Goal: Transaction & Acquisition: Book appointment/travel/reservation

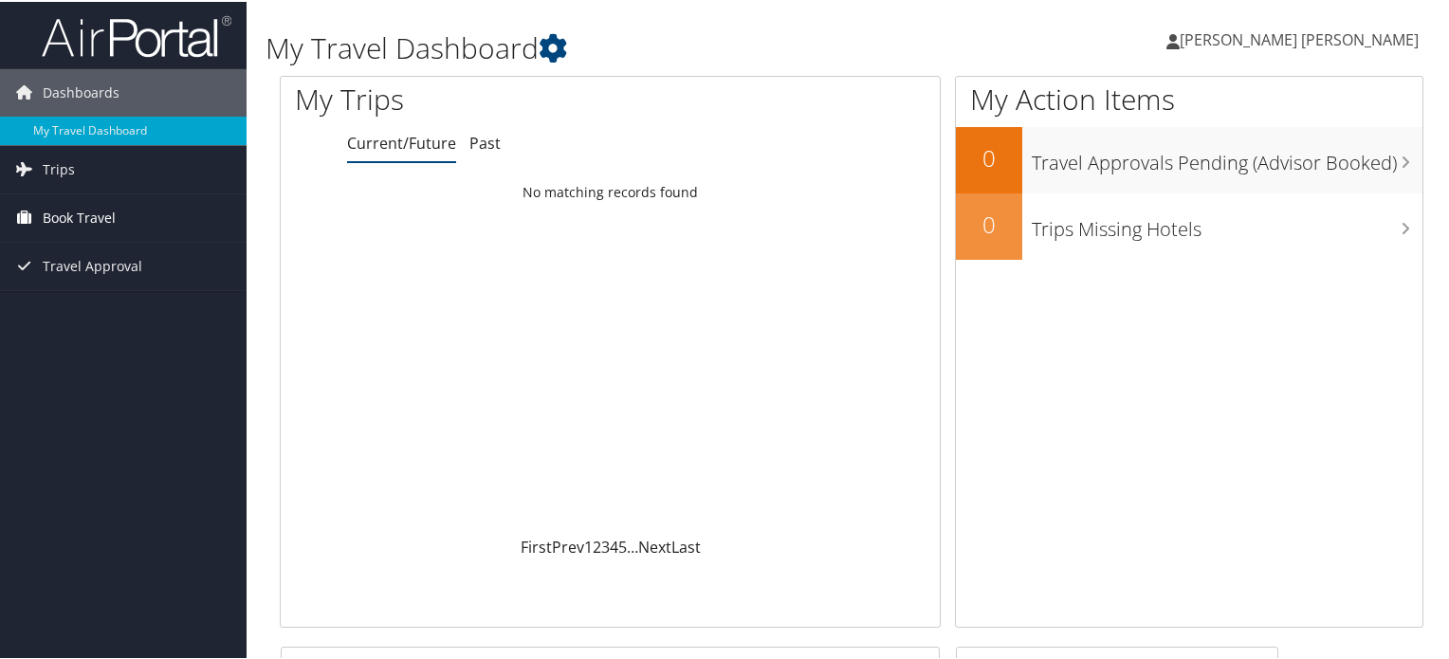
click at [91, 208] on span "Book Travel" at bounding box center [79, 216] width 73 height 47
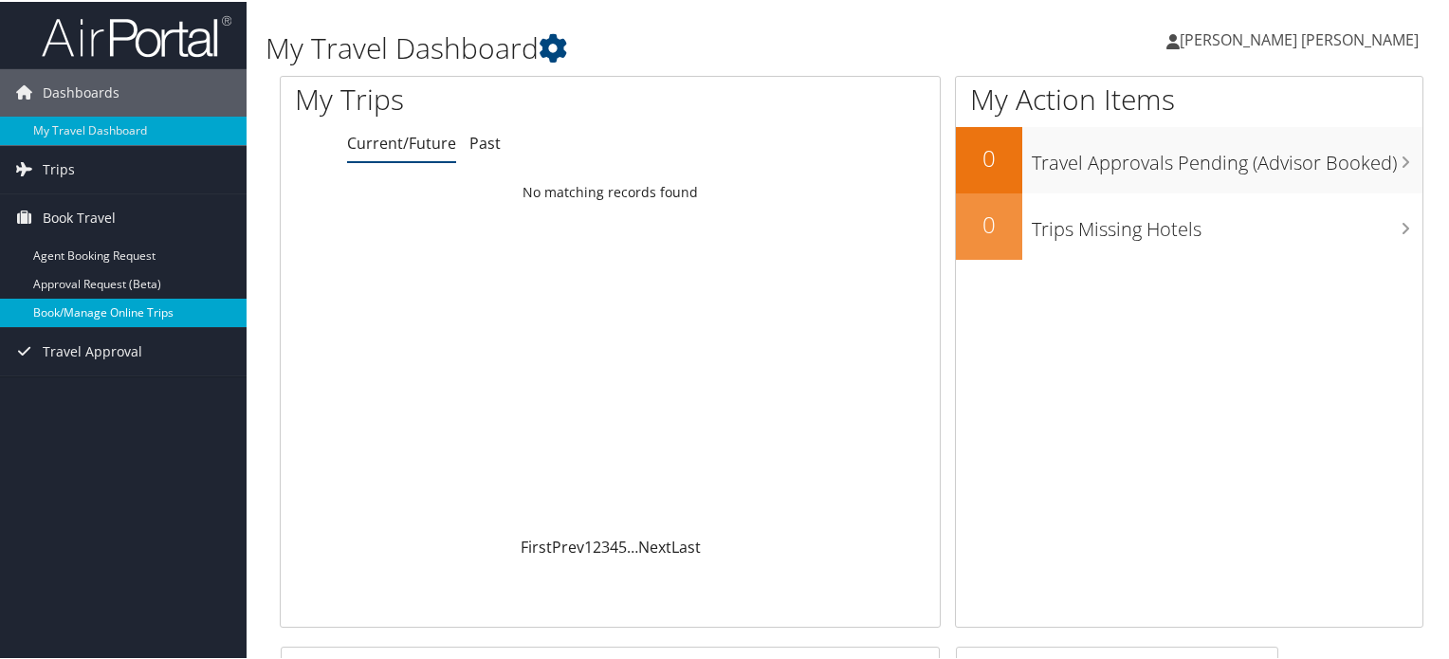
click at [88, 317] on link "Book/Manage Online Trips" at bounding box center [123, 311] width 247 height 28
click at [100, 310] on link "Book/Manage Online Trips" at bounding box center [123, 311] width 247 height 28
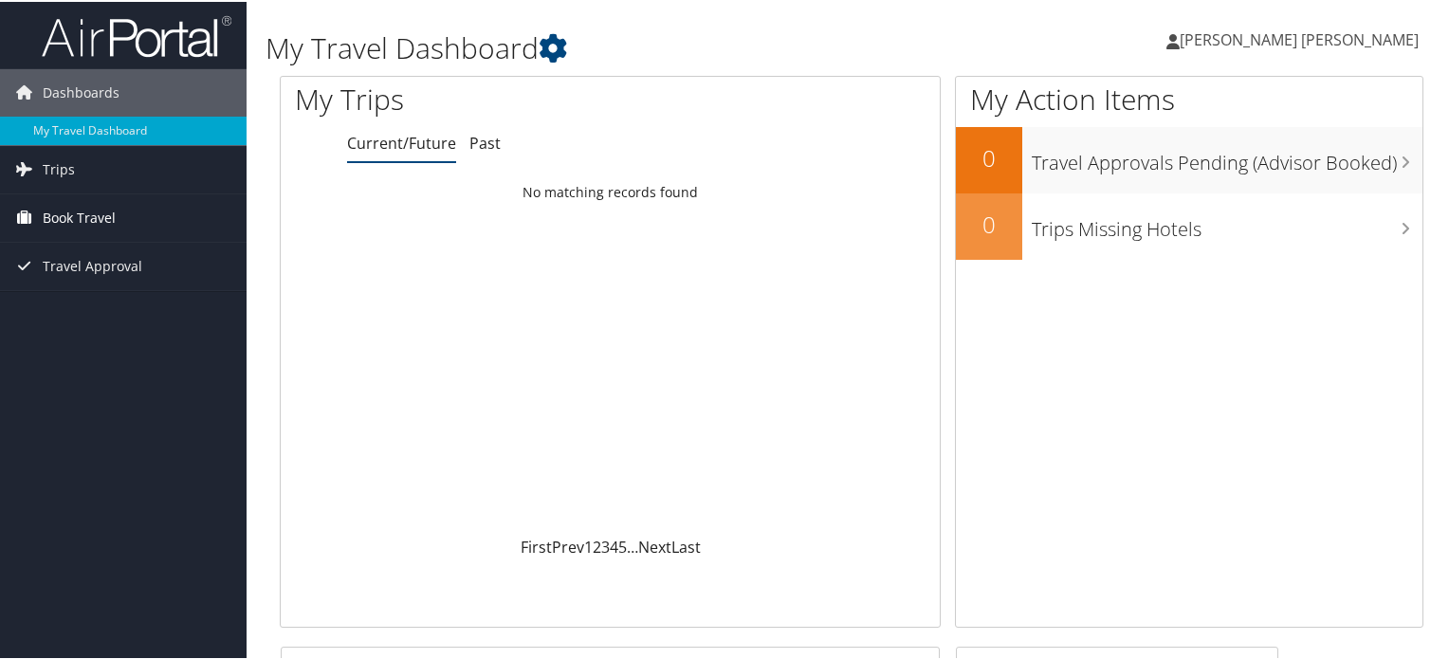
click at [64, 219] on span "Book Travel" at bounding box center [79, 216] width 73 height 47
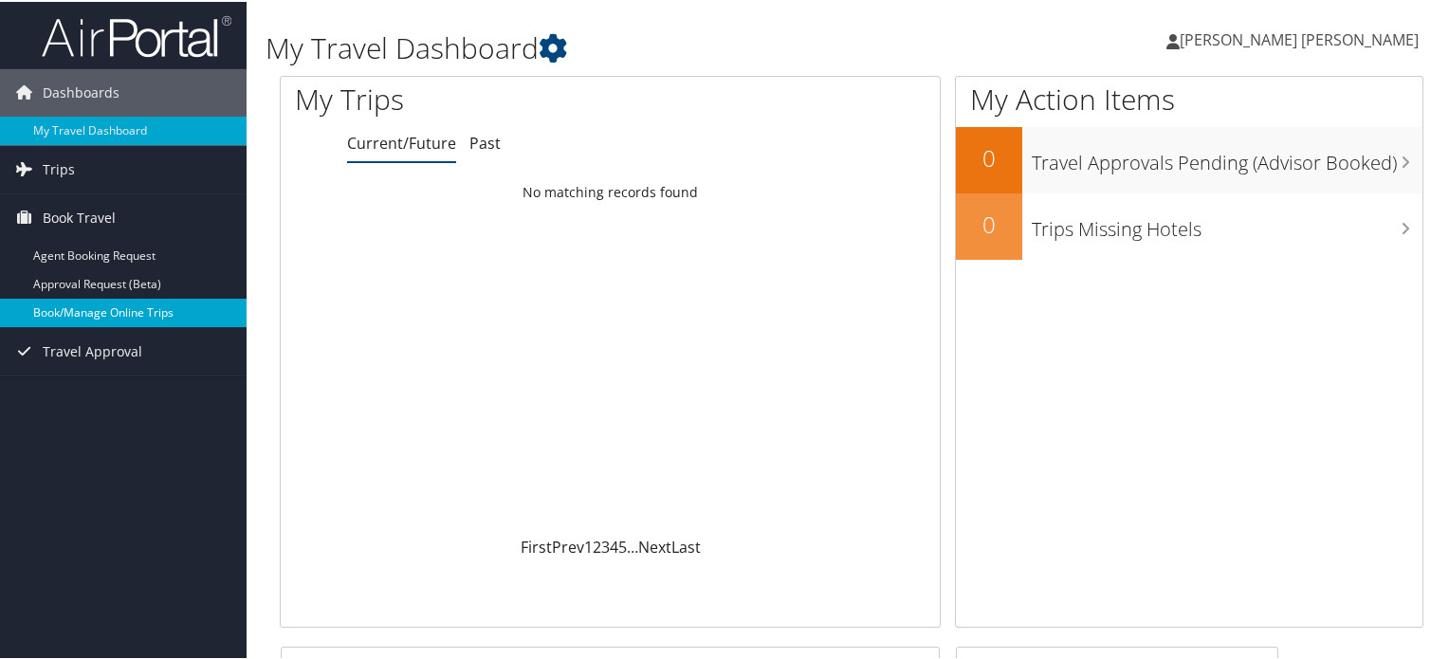
click at [71, 324] on link "Book/Manage Online Trips" at bounding box center [123, 311] width 247 height 28
click at [106, 314] on link "Book/Manage Online Trips" at bounding box center [123, 311] width 247 height 28
